Goal: Task Accomplishment & Management: Manage account settings

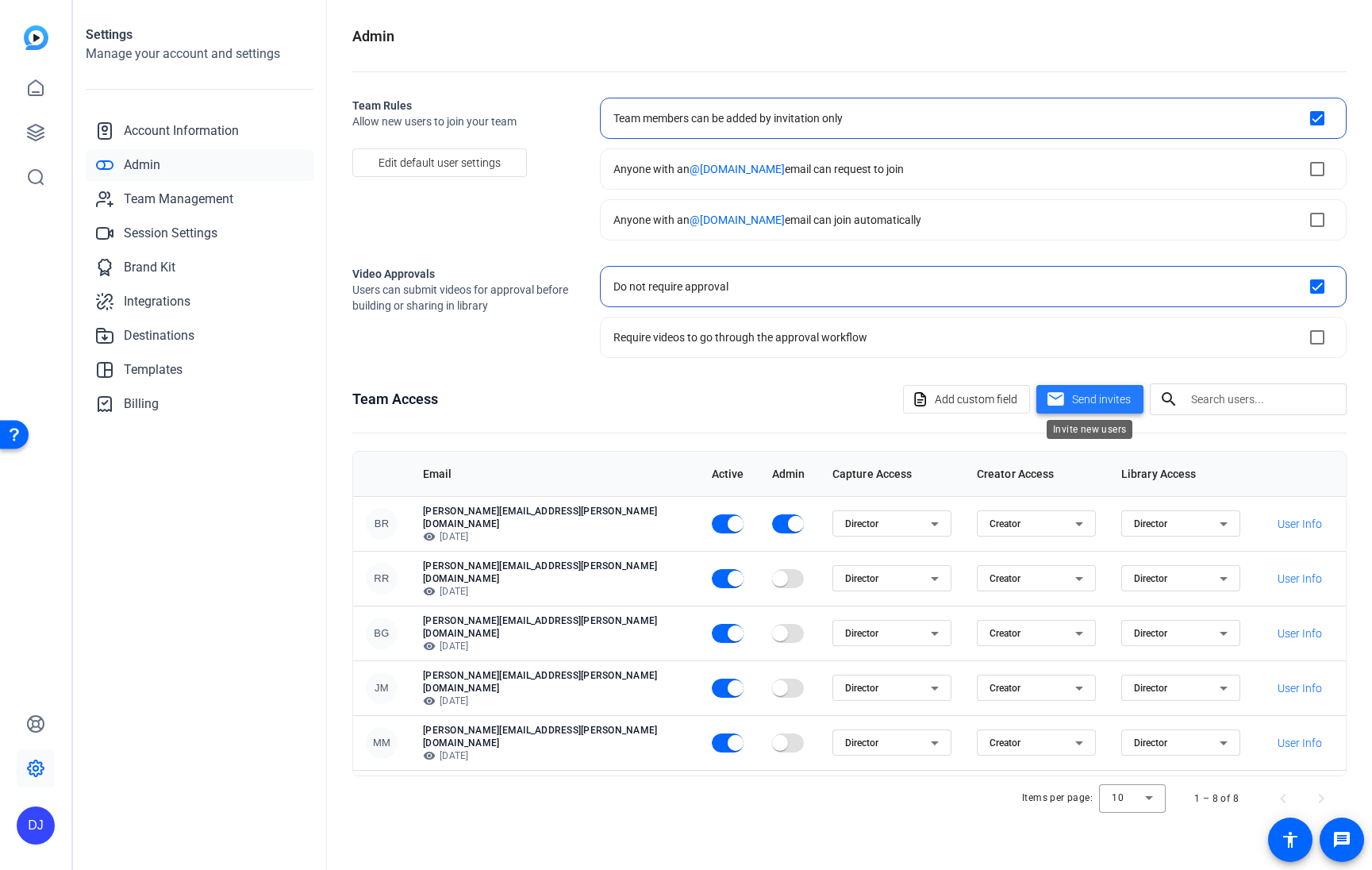
click at [1090, 403] on span "Send invites" at bounding box center [1102, 400] width 59 height 17
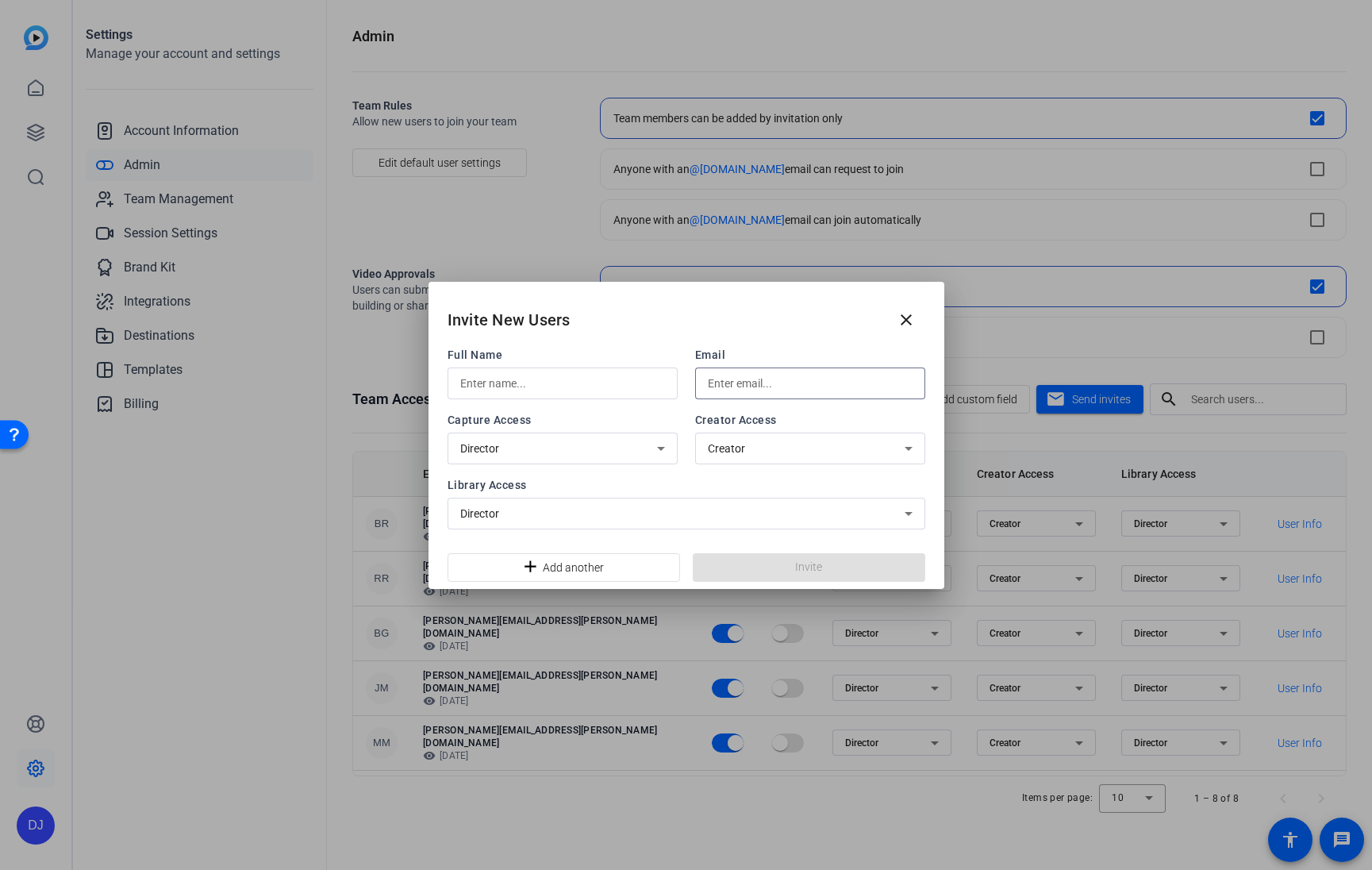
click at [799, 380] on input "text" at bounding box center [809, 383] width 204 height 19
paste input "Dani.Pettin@capitalone.com"
type input "Dani.Pettin@capitalone.com"
click at [553, 381] on input "text" at bounding box center [562, 383] width 204 height 19
paste input "Dani.Pettin@capitalone.com"
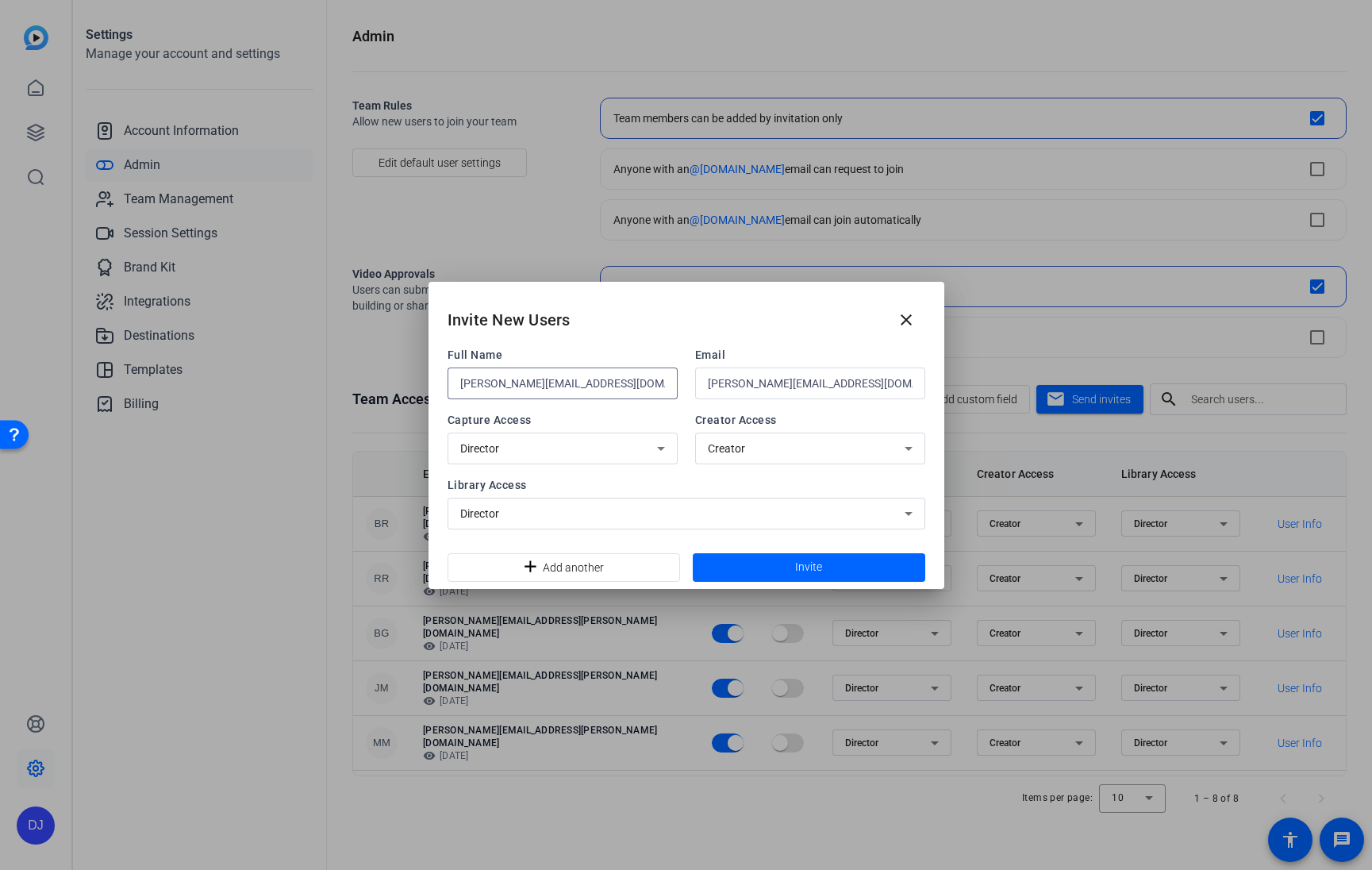
drag, startPoint x: 512, startPoint y: 385, endPoint x: 511, endPoint y: 421, distance: 36.0
click at [511, 421] on div "Full Name Dani.Pettin@capitalone.com Email Dani.Pettin@capitalone.com Capture A…" at bounding box center [686, 437] width 477 height 182
click at [487, 381] on input "Dani.Pettin" at bounding box center [562, 383] width 204 height 19
type input "Dani Pettin"
click at [766, 567] on span at bounding box center [809, 567] width 233 height 39
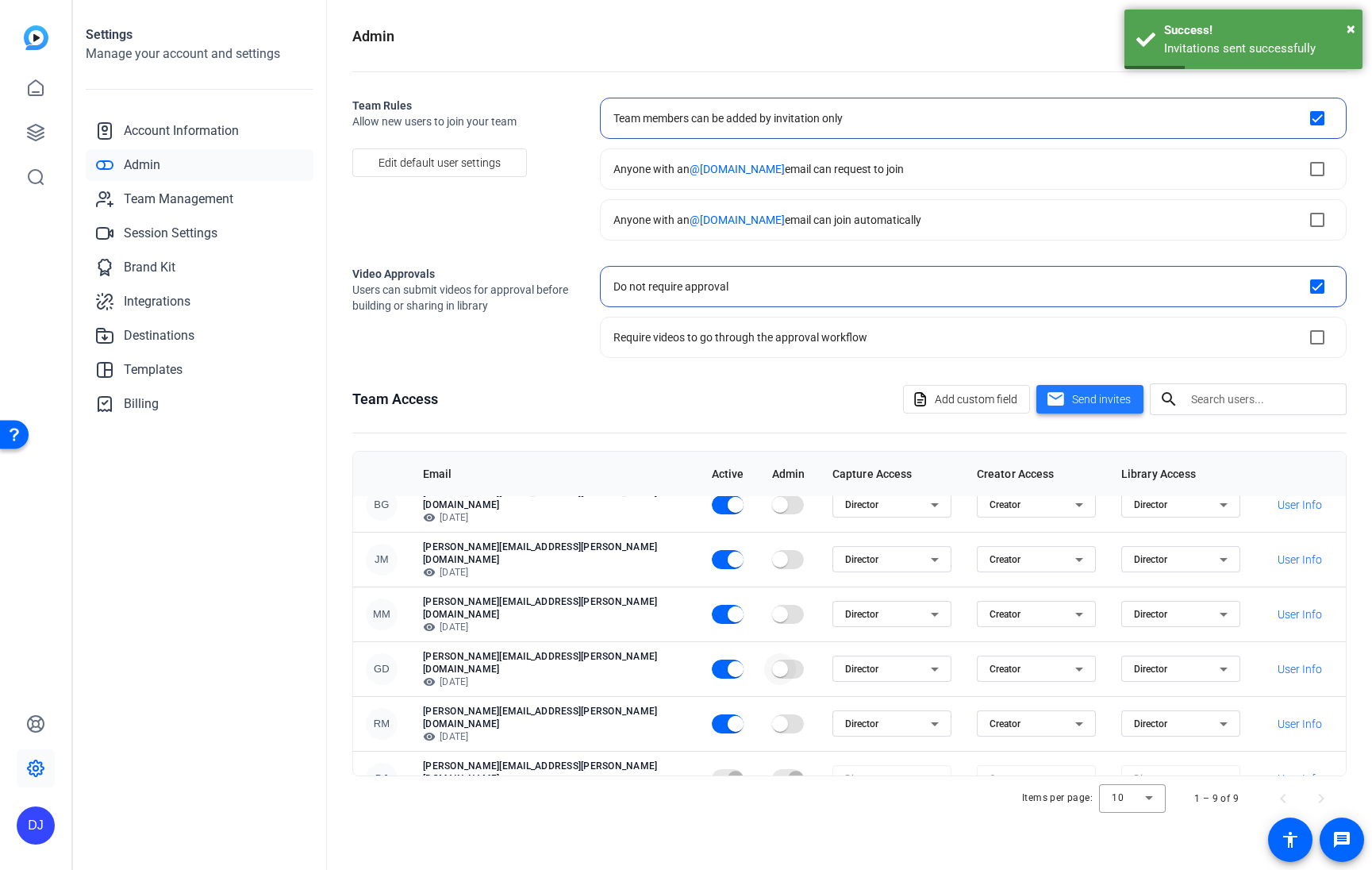
scroll to position [157, 0]
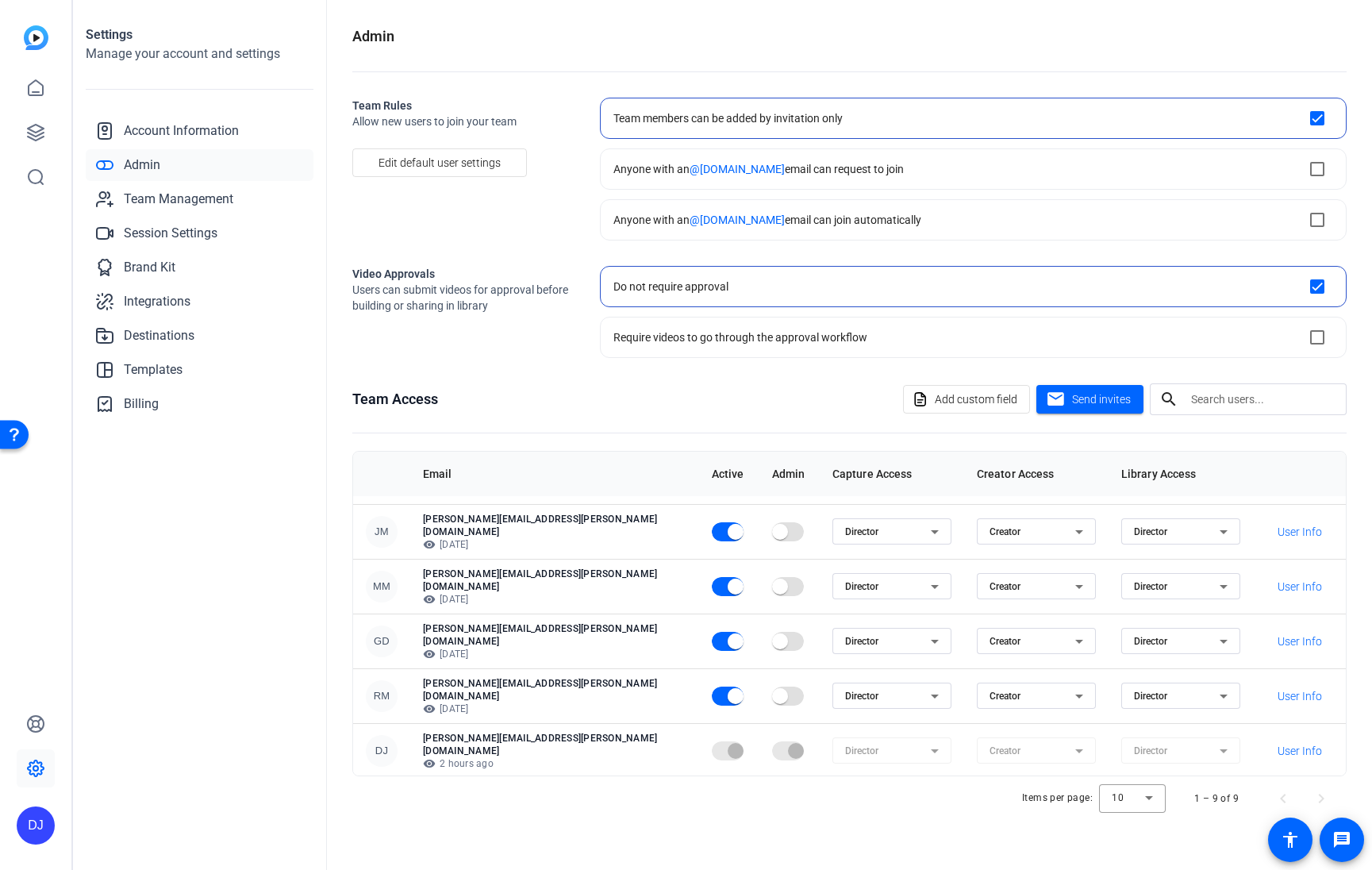
click at [772, 795] on span "button" at bounding box center [779, 802] width 16 height 16
click at [175, 120] on link "Account Information" at bounding box center [200, 131] width 227 height 32
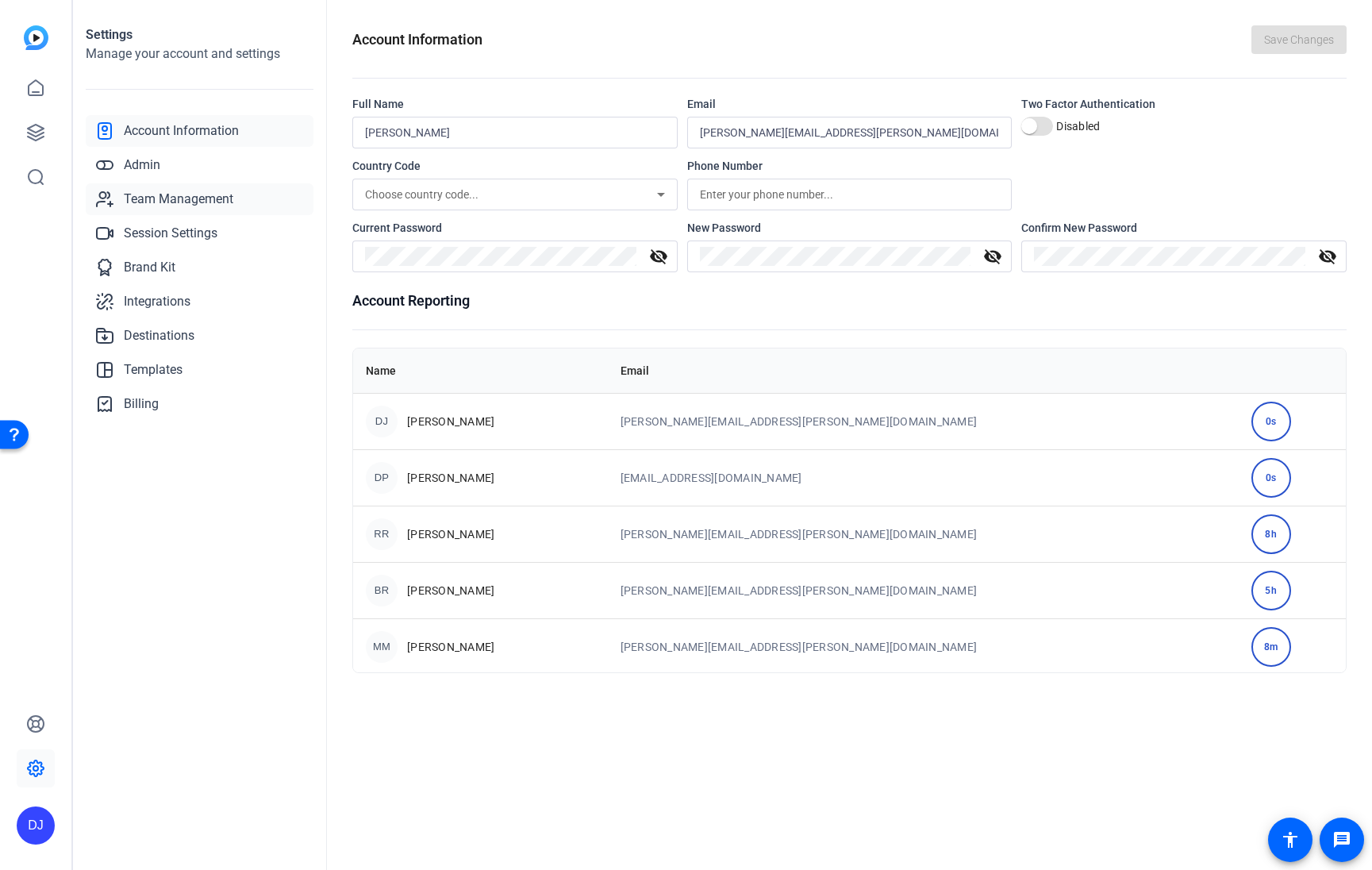
click at [166, 201] on span "Team Management" at bounding box center [178, 199] width 109 height 19
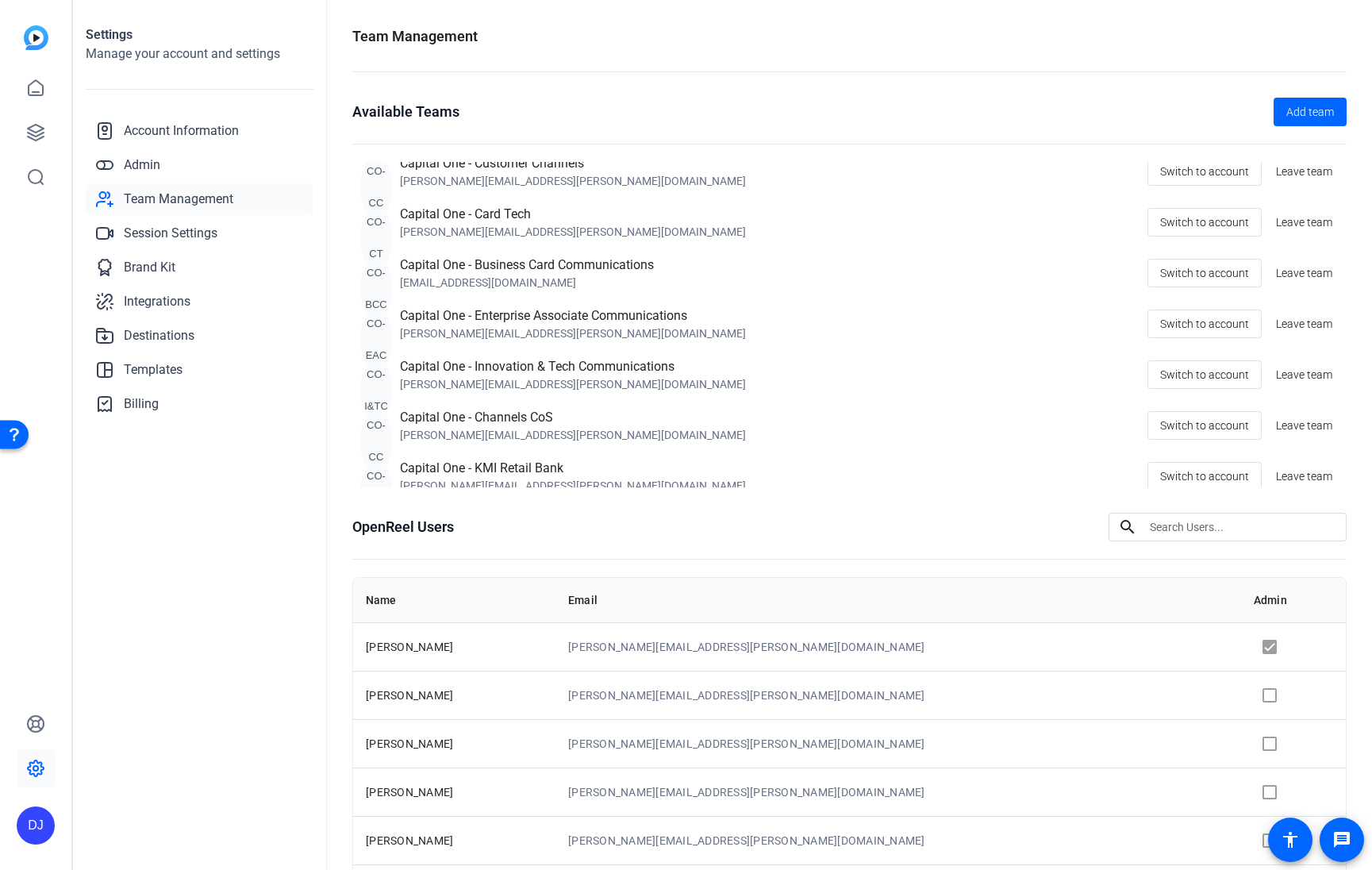
scroll to position [1119, 0]
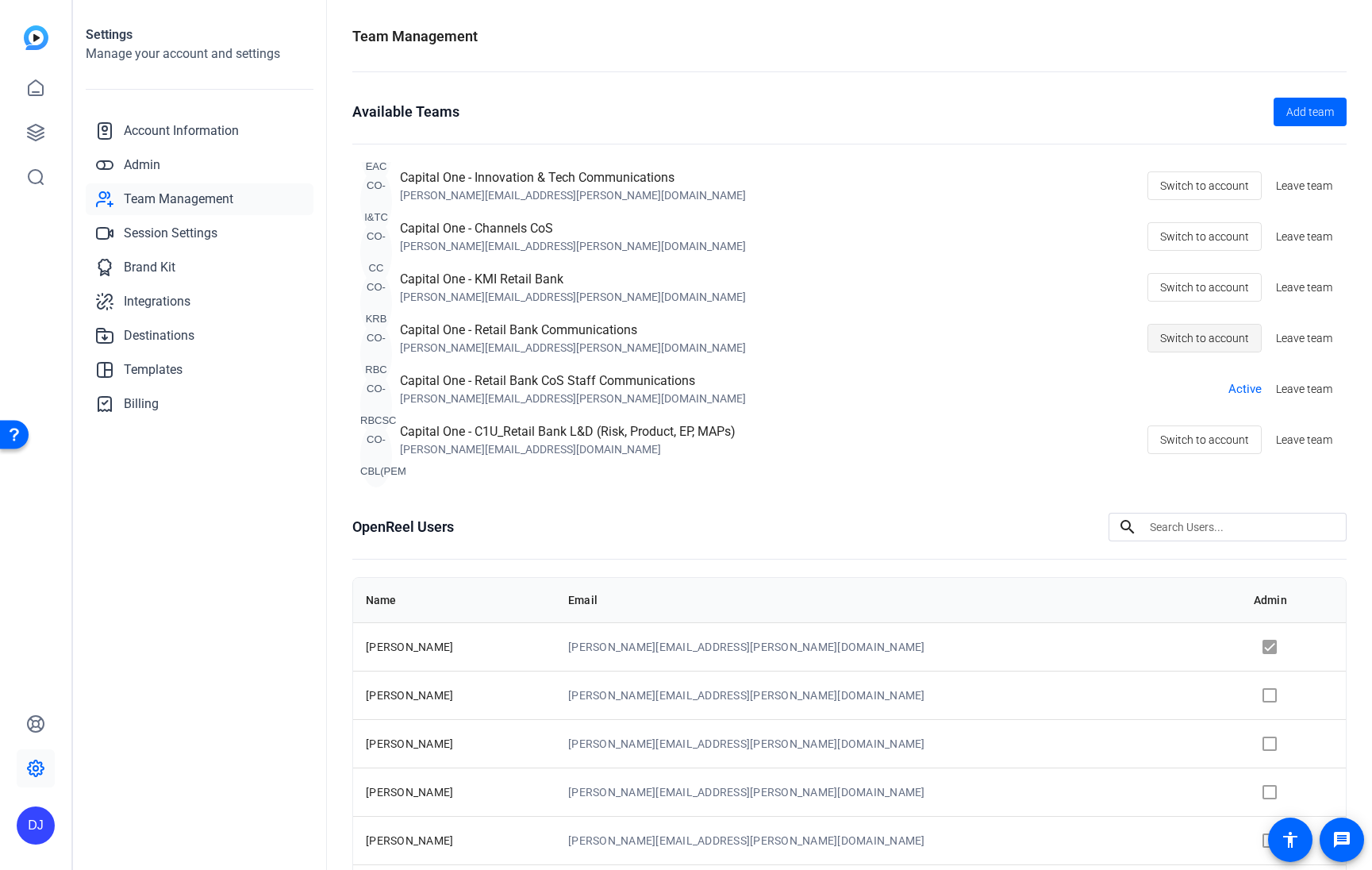
click at [1205, 340] on span "Switch to account" at bounding box center [1204, 337] width 89 height 30
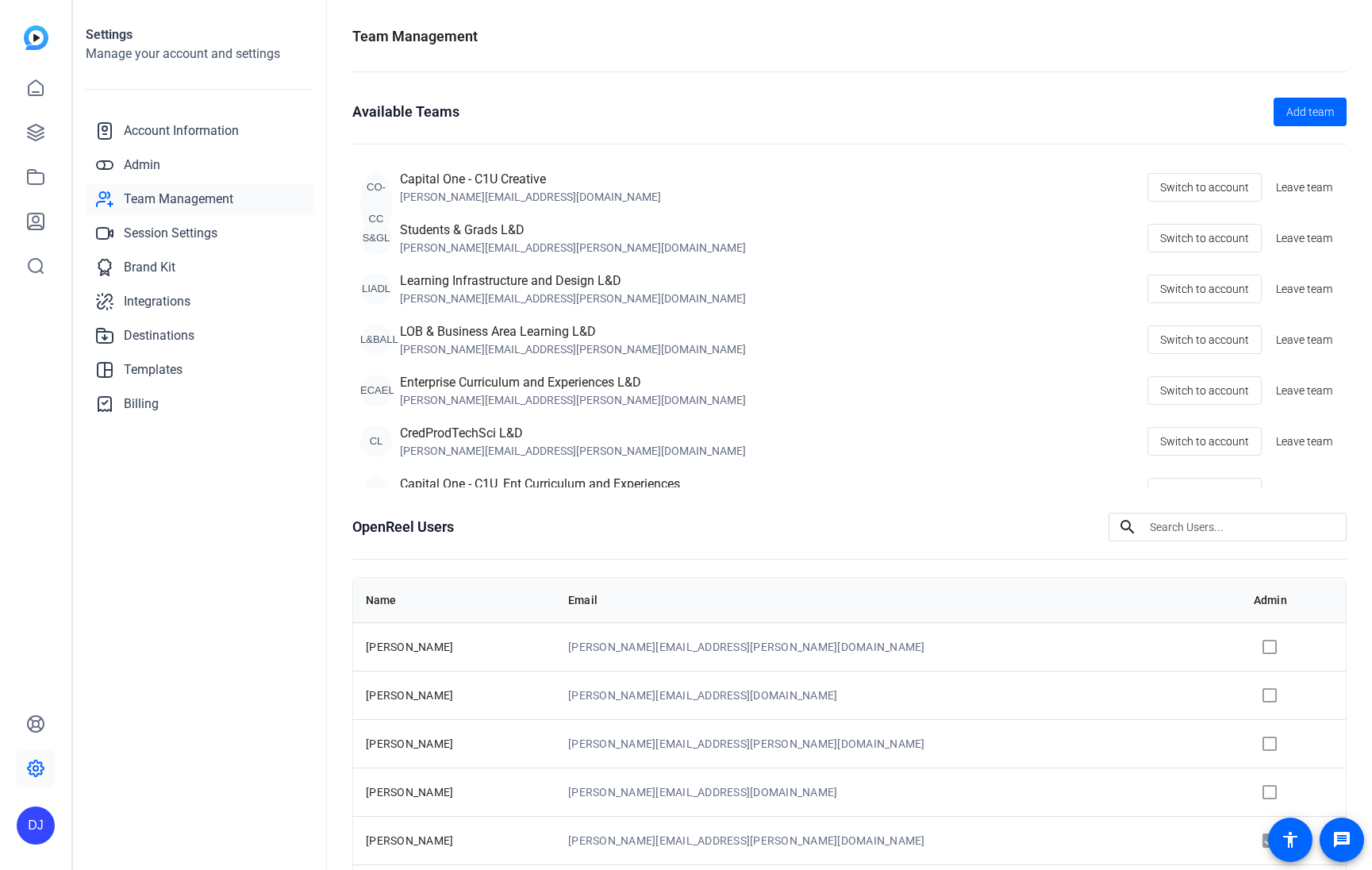
scroll to position [1, 0]
click at [133, 171] on span "Admin" at bounding box center [142, 165] width 37 height 19
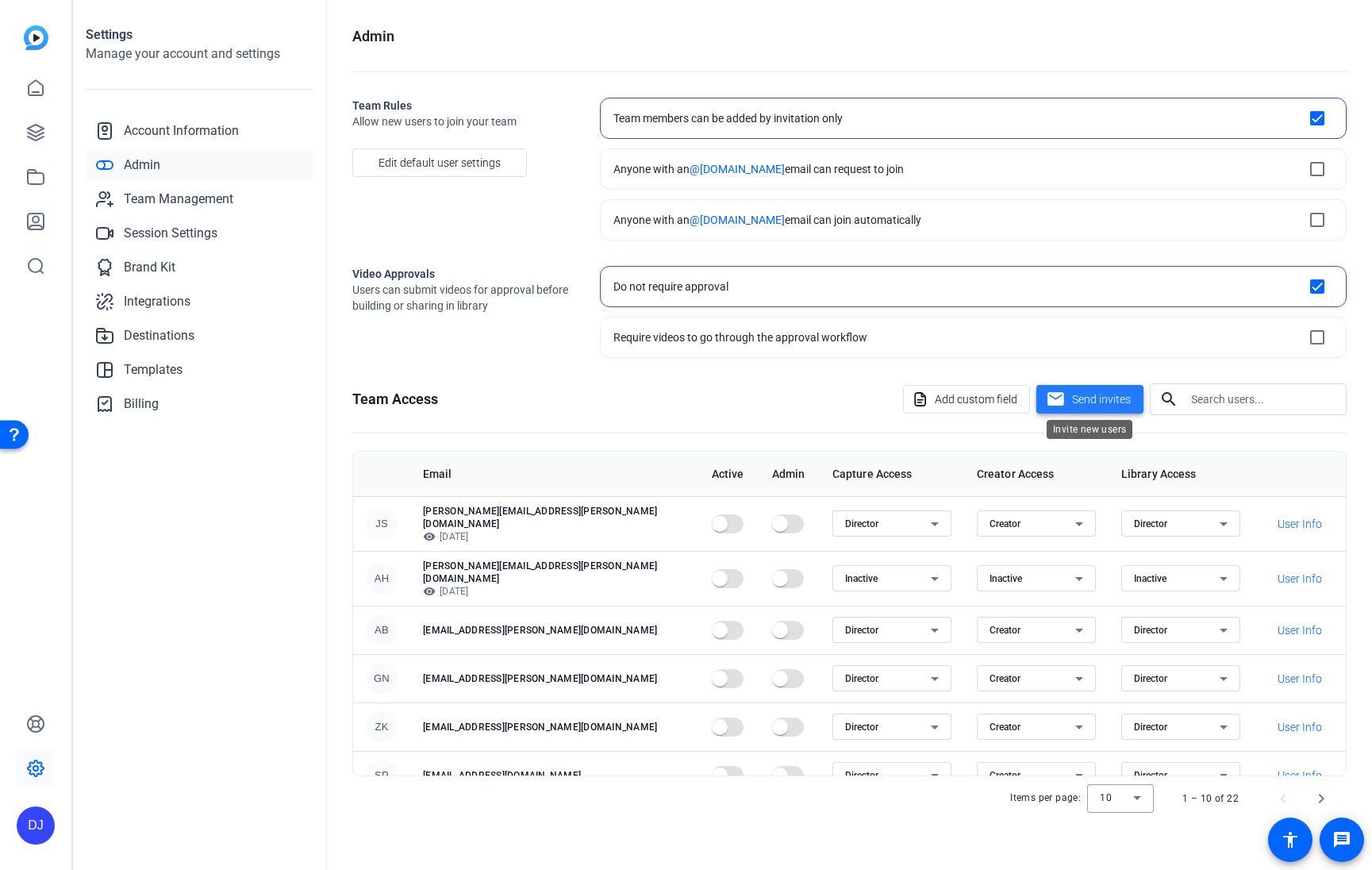
click at [1084, 402] on span "Send invites" at bounding box center [1102, 400] width 59 height 17
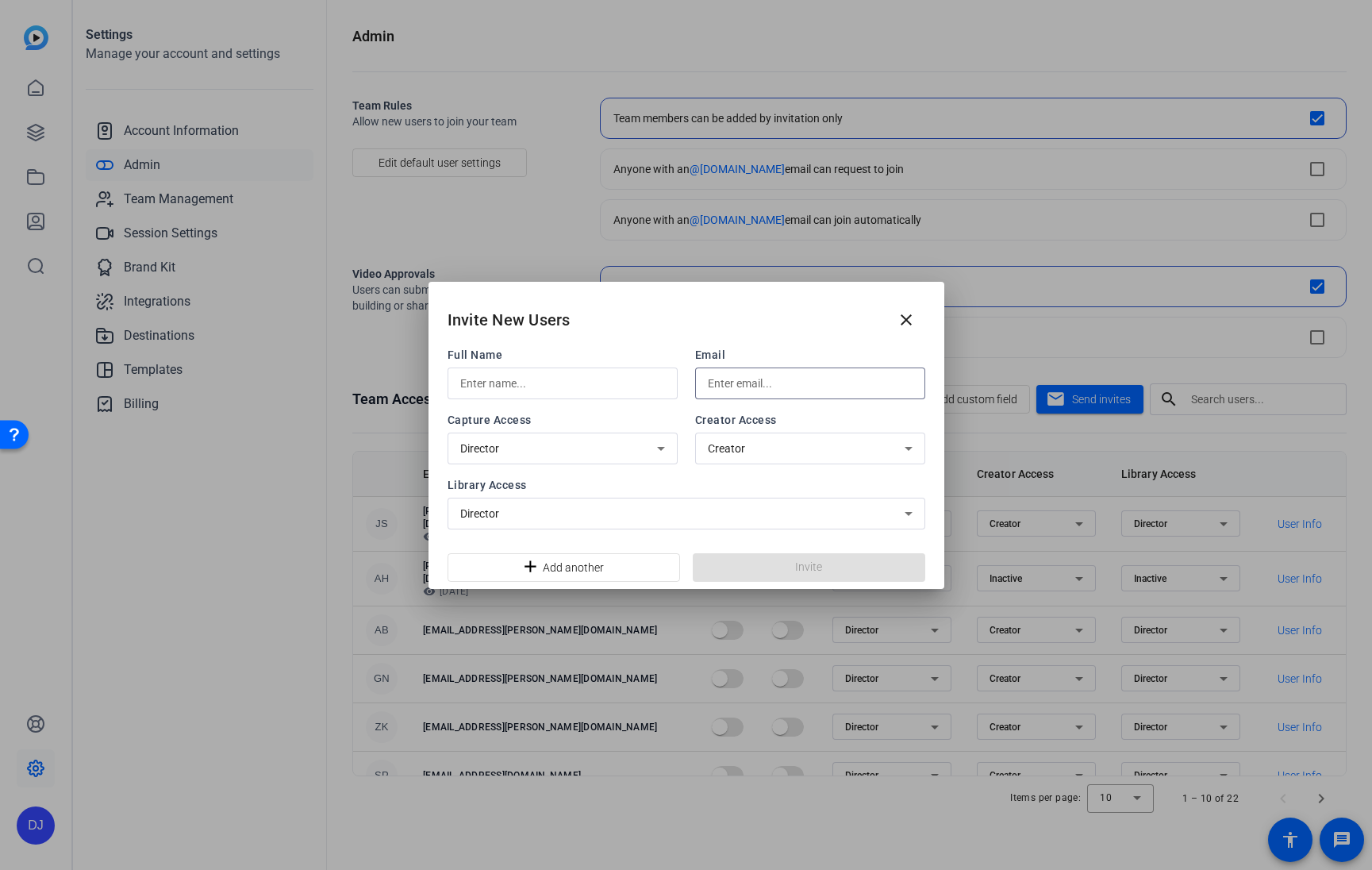
click at [741, 390] on input "text" at bounding box center [809, 383] width 204 height 19
paste input "[EMAIL_ADDRESS][DOMAIN_NAME]"
type input "[EMAIL_ADDRESS][DOMAIN_NAME]"
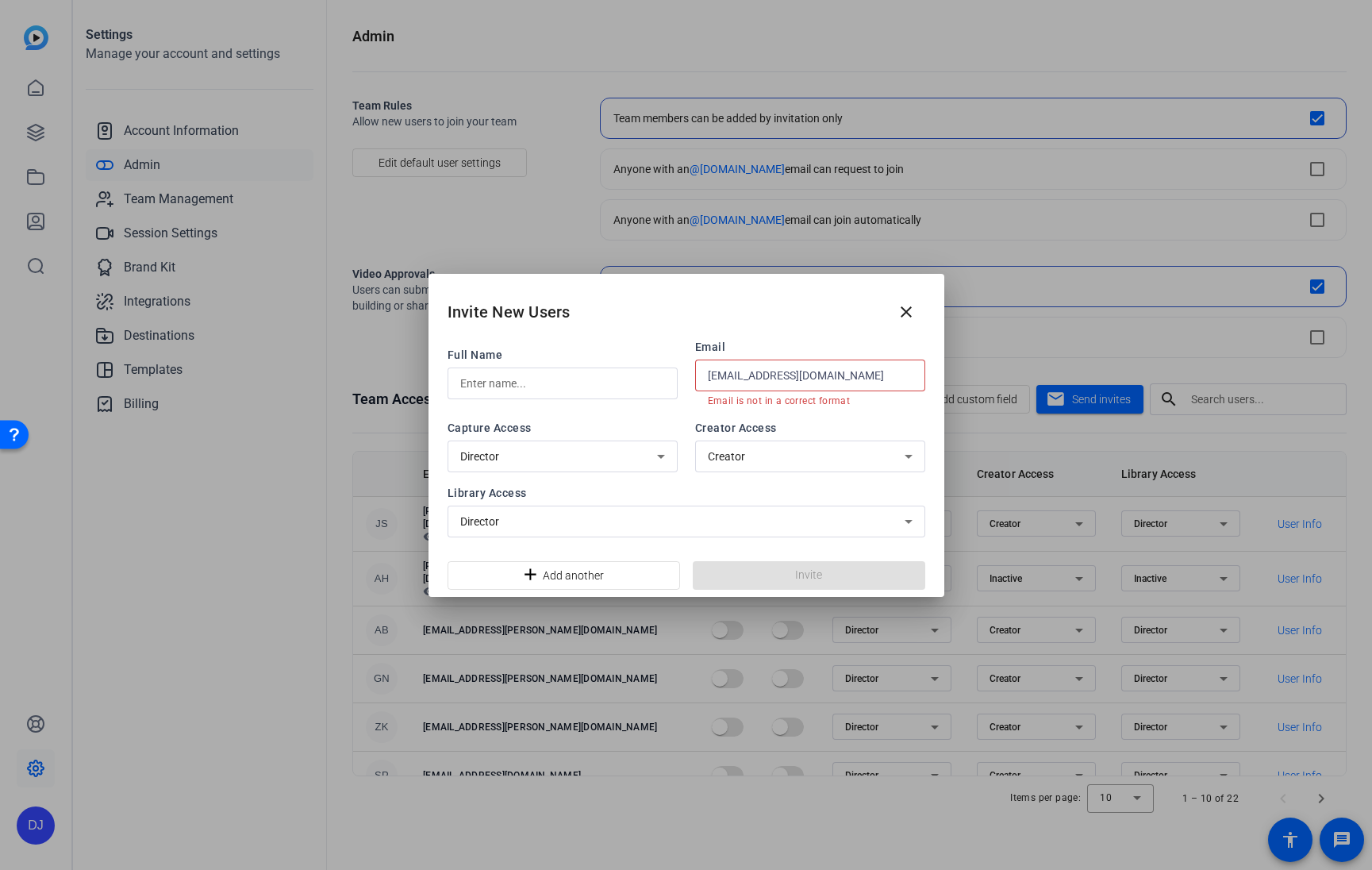
click at [524, 391] on input "text" at bounding box center [562, 383] width 204 height 19
paste input "[EMAIL_ADDRESS][DOMAIN_NAME]"
drag, startPoint x: 517, startPoint y: 381, endPoint x: 516, endPoint y: 438, distance: 57.0
click at [516, 438] on div "Full Name [EMAIL_ADDRESS][PERSON_NAME][DOMAIN_NAME] [PERSON_NAME] [DOMAIN_NAME]…" at bounding box center [686, 438] width 477 height 198
click at [499, 381] on input "sungji.[PERSON_NAME]" at bounding box center [562, 383] width 204 height 19
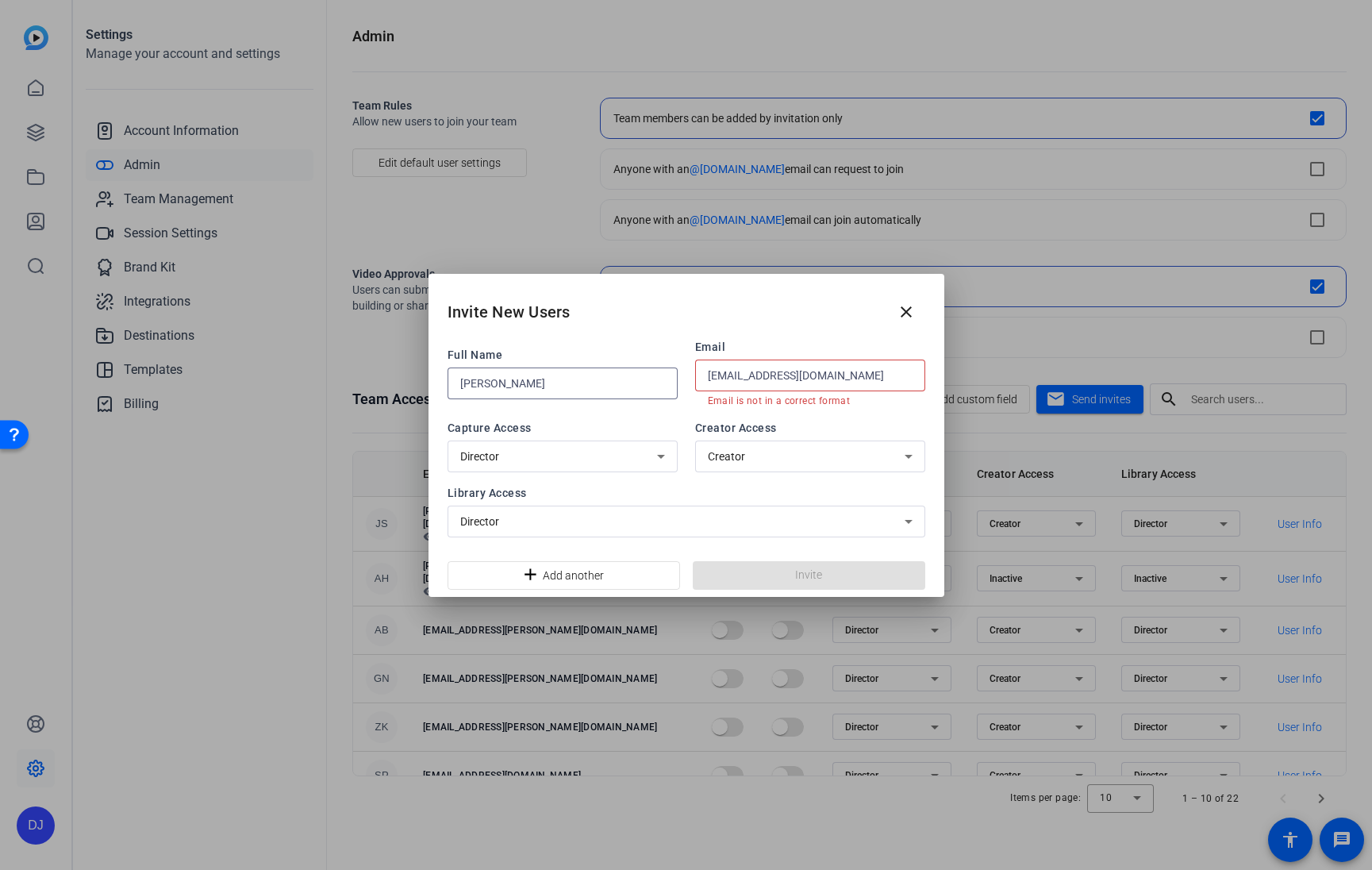
drag, startPoint x: 466, startPoint y: 380, endPoint x: 451, endPoint y: 381, distance: 15.0
click at [451, 381] on div "[PERSON_NAME]" at bounding box center [562, 383] width 230 height 32
type input "[PERSON_NAME]"
click at [890, 378] on input "[EMAIL_ADDRESS][DOMAIN_NAME]" at bounding box center [809, 375] width 204 height 19
click at [741, 577] on div "add Add another Invite" at bounding box center [686, 575] width 516 height 44
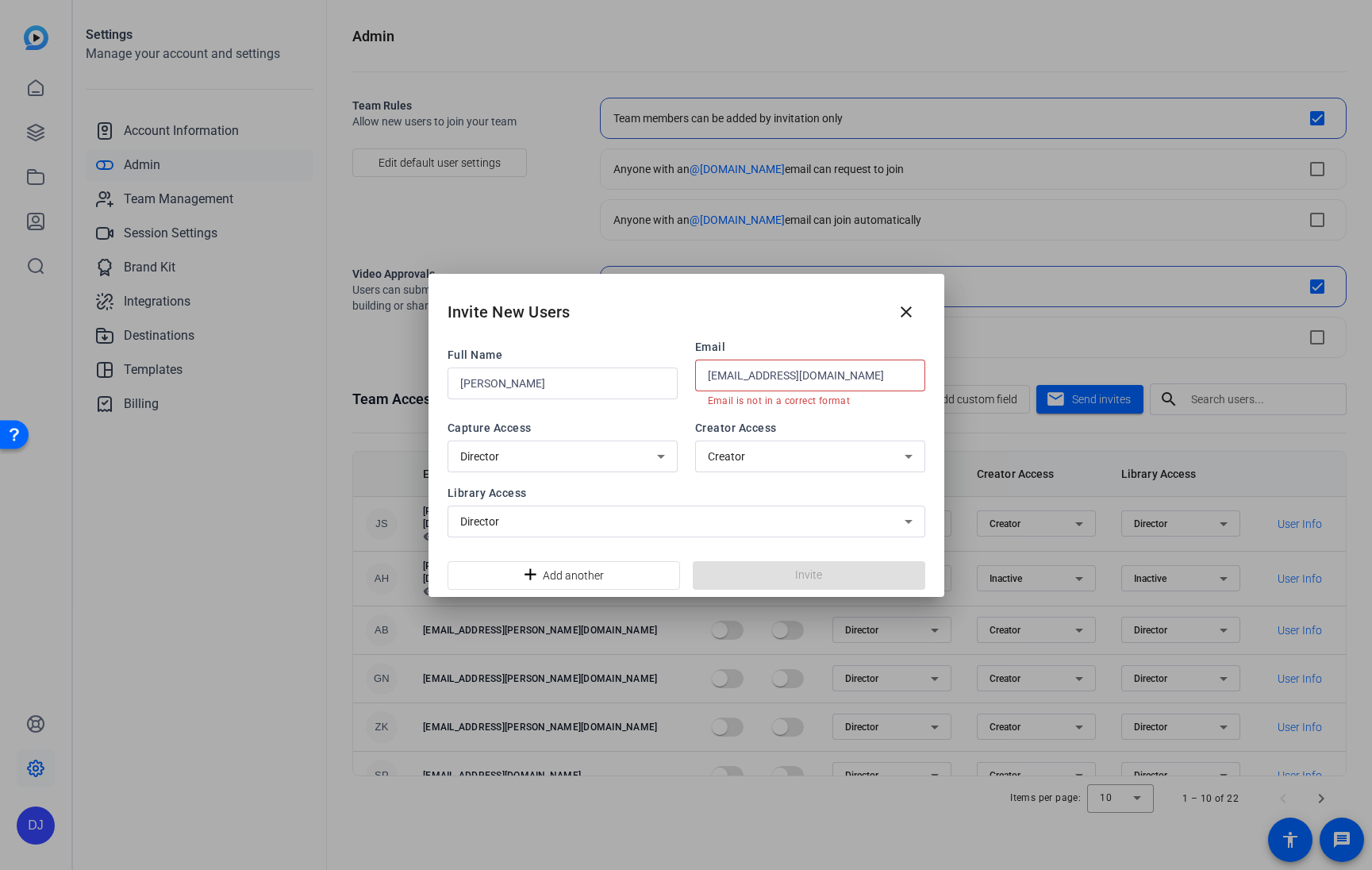
click at [708, 373] on input "[EMAIL_ADDRESS][DOMAIN_NAME]" at bounding box center [809, 375] width 204 height 19
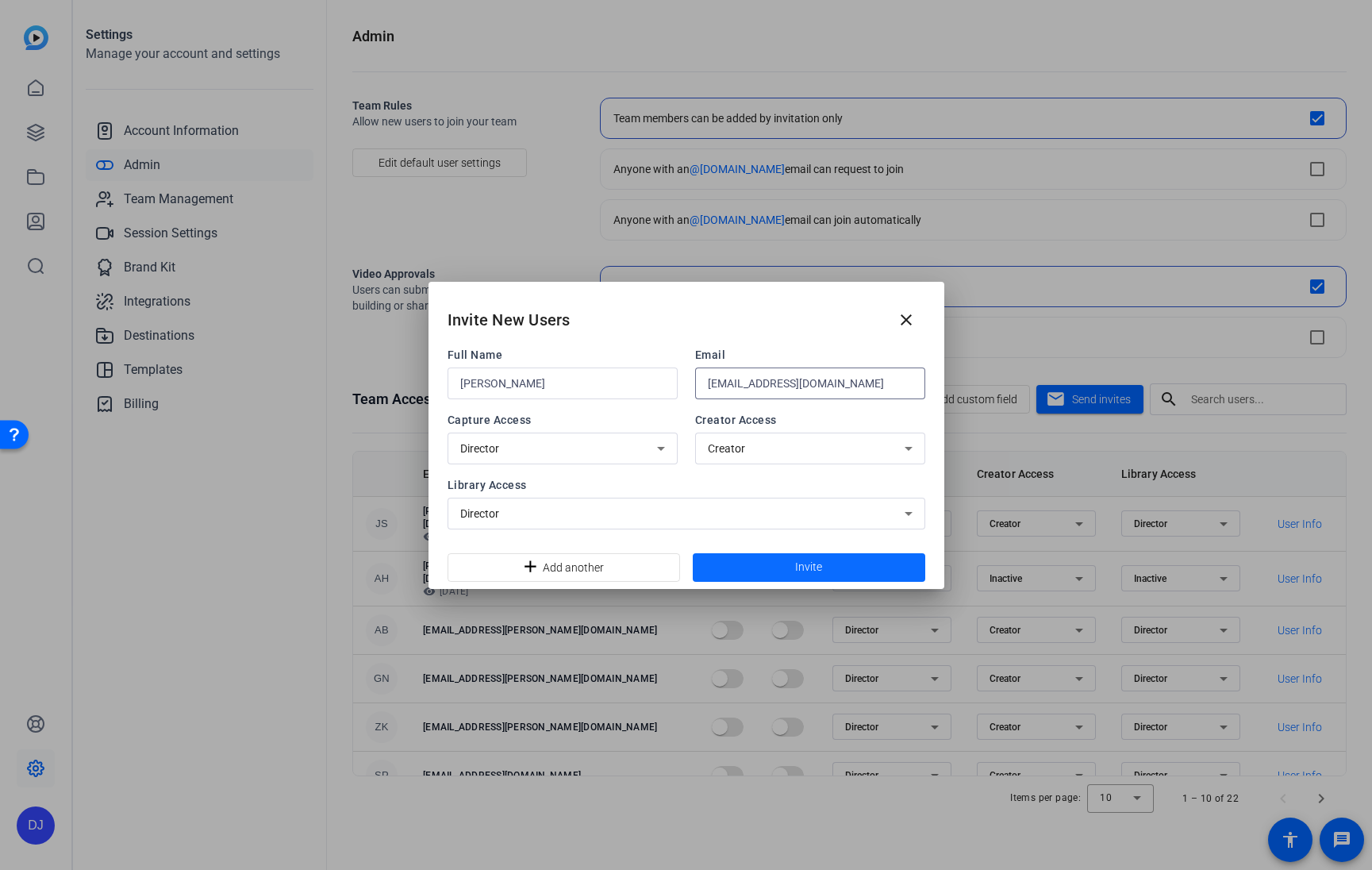
type input "[EMAIL_ADDRESS][DOMAIN_NAME]"
click at [739, 565] on span at bounding box center [809, 567] width 233 height 39
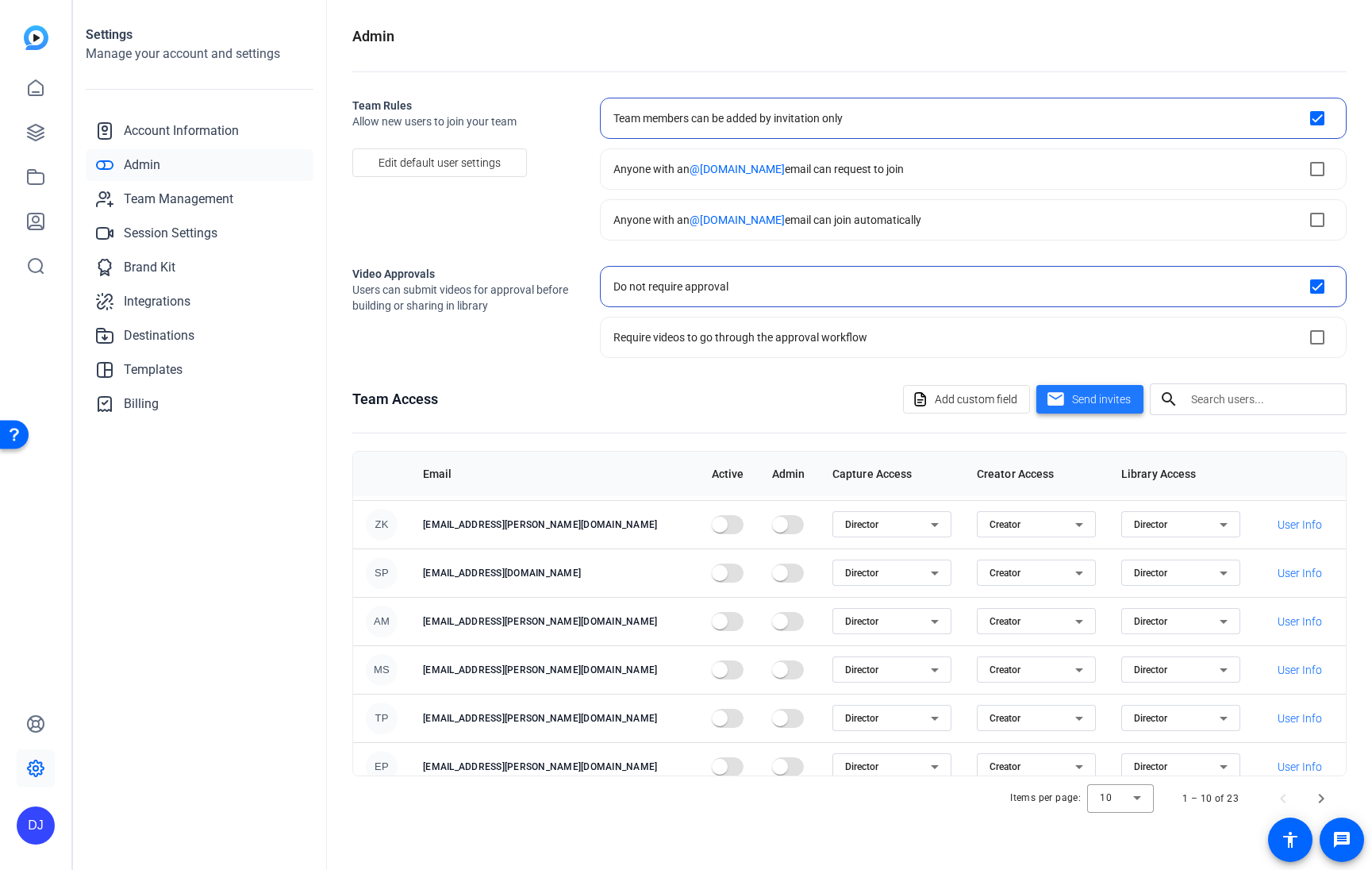
scroll to position [204, 0]
click at [1140, 801] on div at bounding box center [1120, 798] width 67 height 39
click at [1114, 720] on mat-option "20" at bounding box center [1122, 714] width 67 height 26
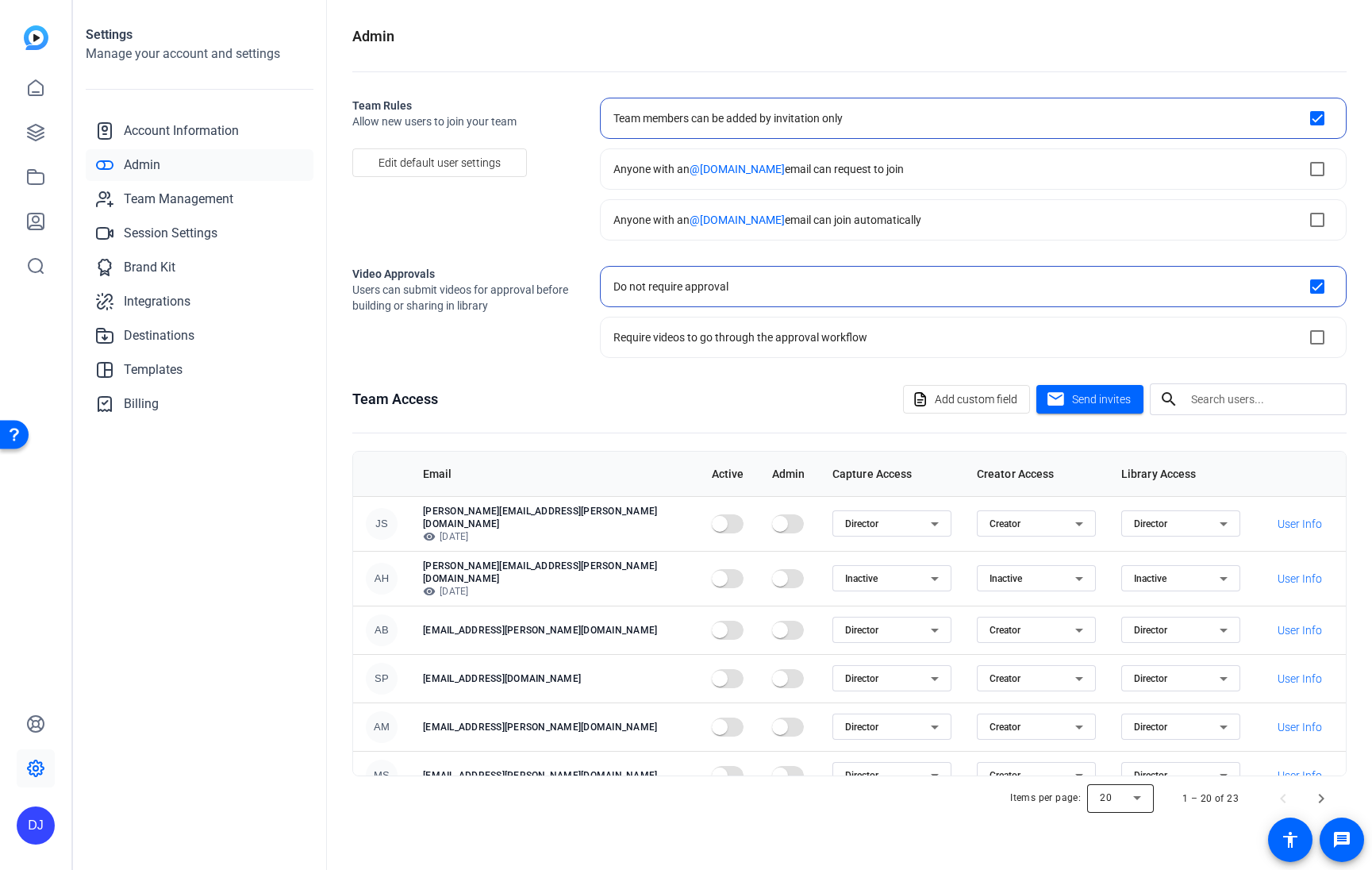
click at [1130, 803] on div at bounding box center [1120, 798] width 67 height 39
click at [1114, 740] on mat-option "50" at bounding box center [1122, 740] width 67 height 26
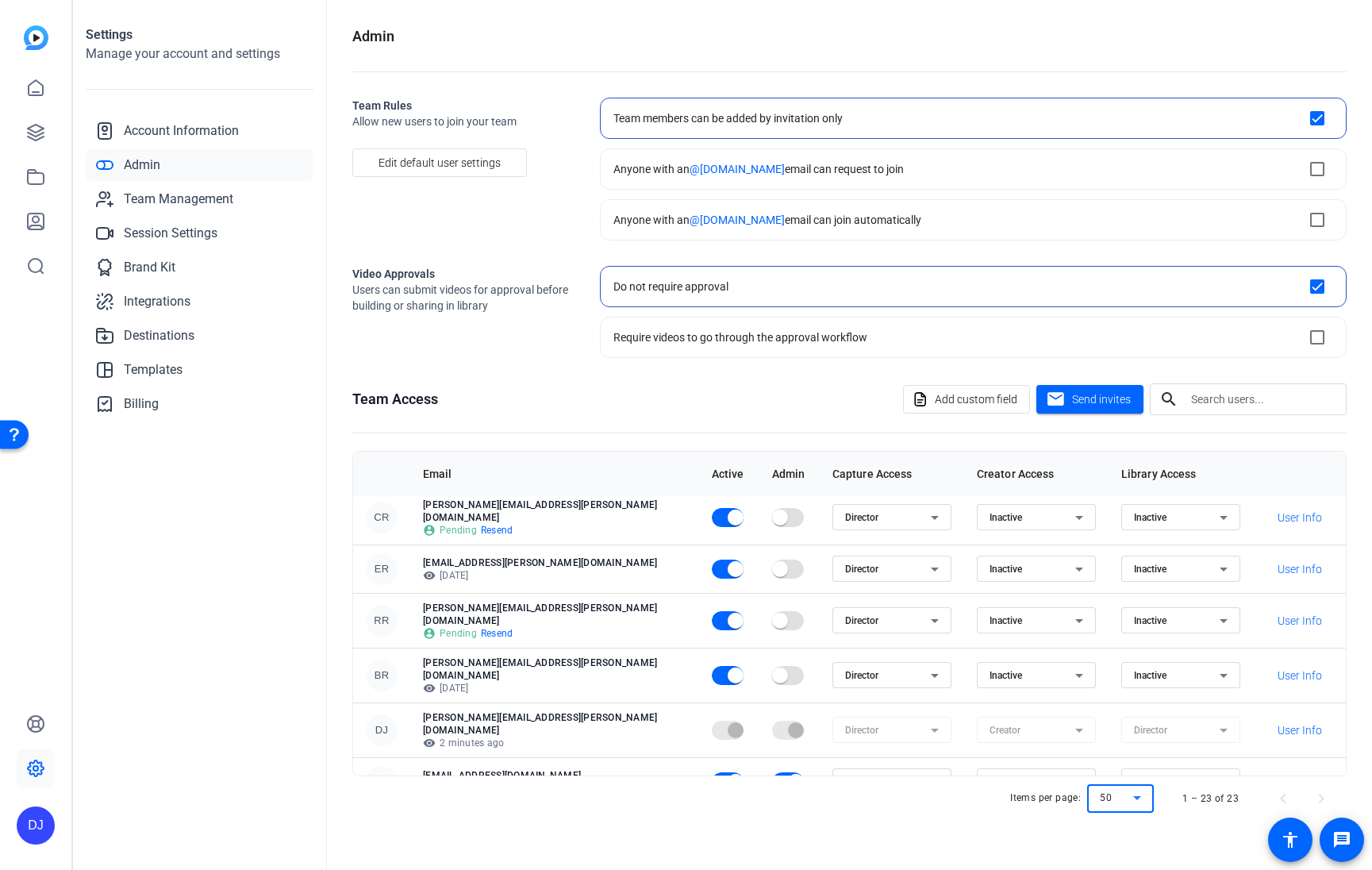
scroll to position [834, 0]
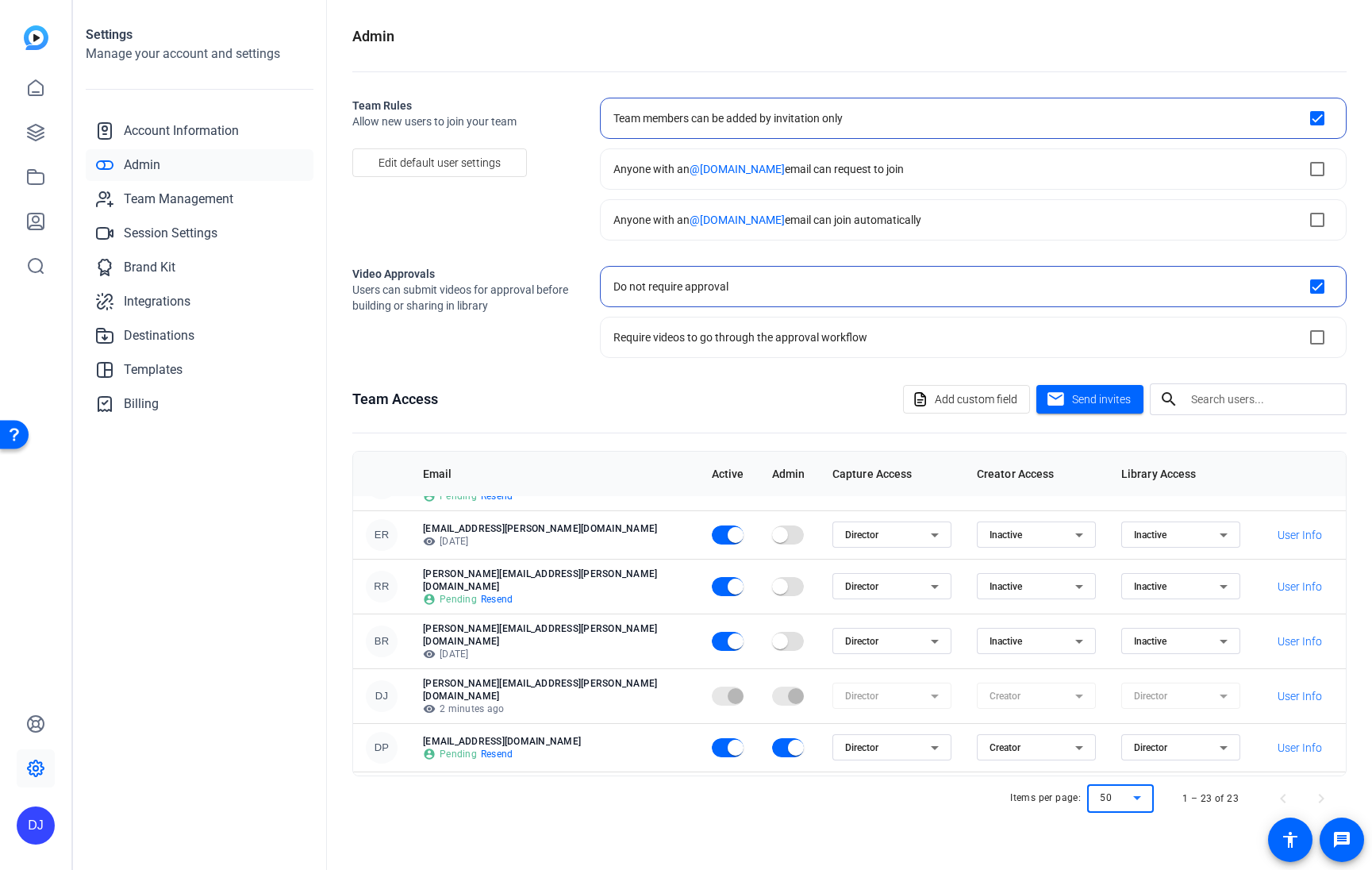
click at [1298, 788] on span "User Info" at bounding box center [1300, 796] width 44 height 16
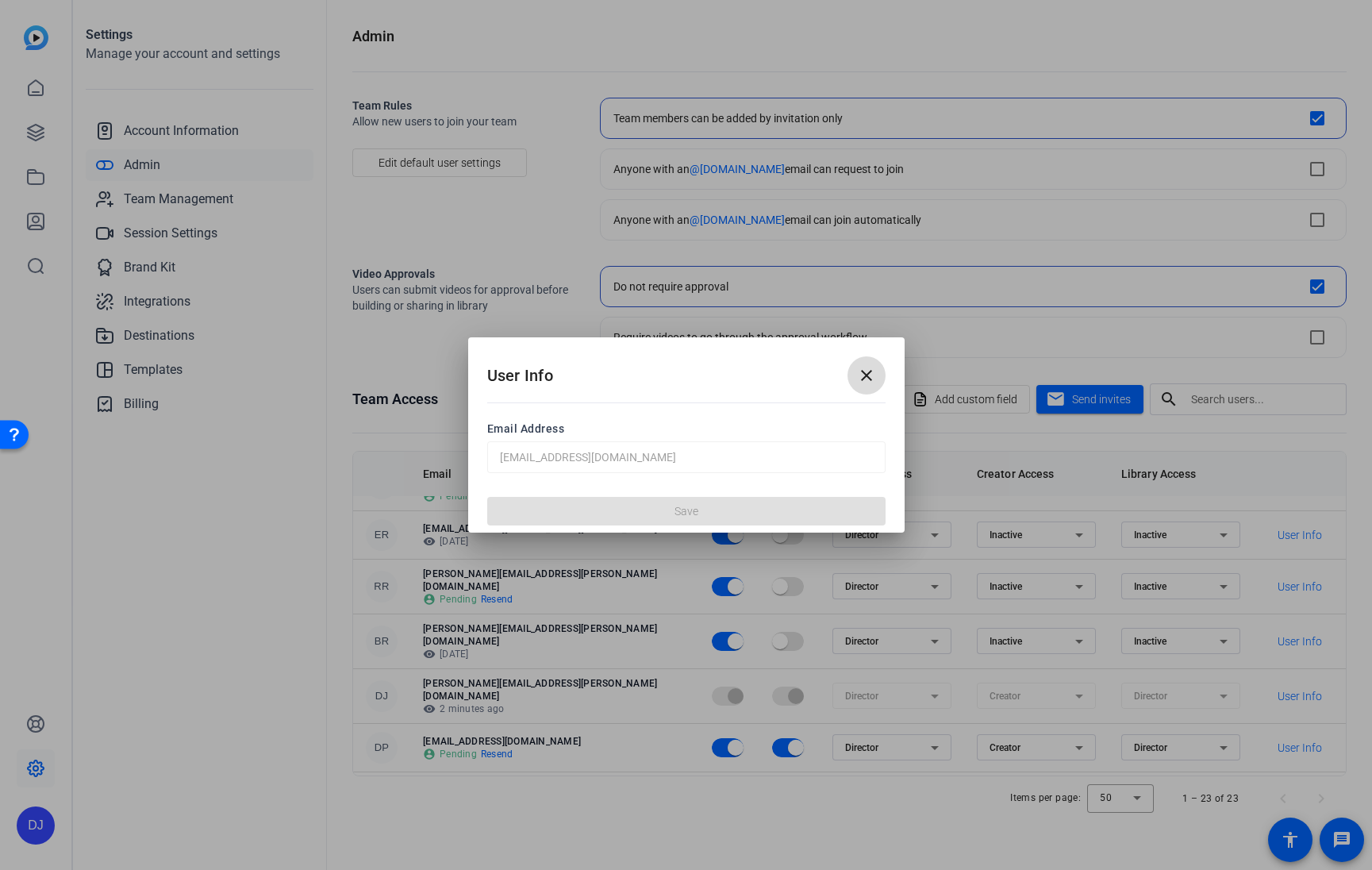
click at [850, 369] on span at bounding box center [867, 376] width 38 height 39
